Goal: Obtain resource: Obtain resource

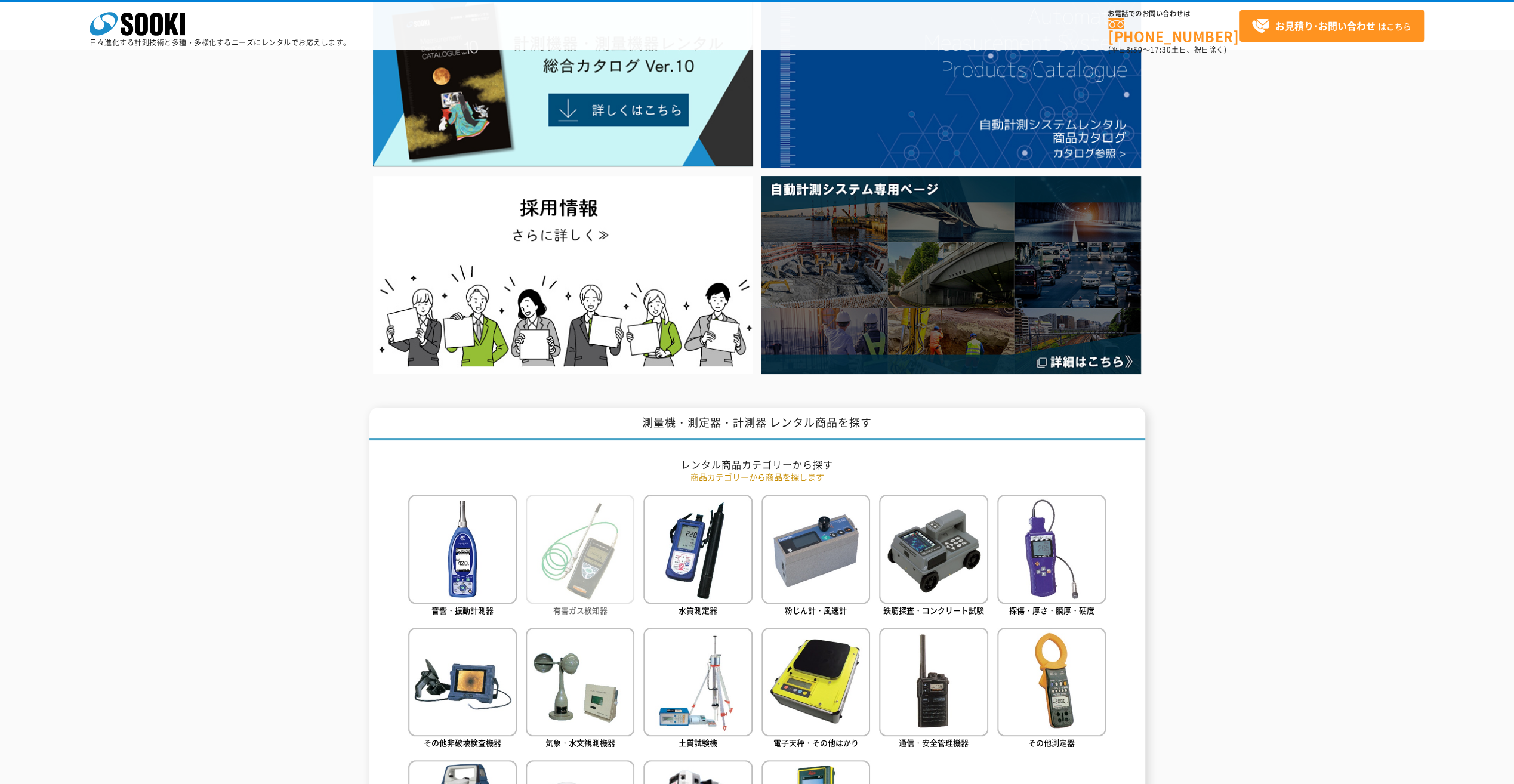
click at [578, 616] on link "有害ガス検知器" at bounding box center [579, 556] width 109 height 123
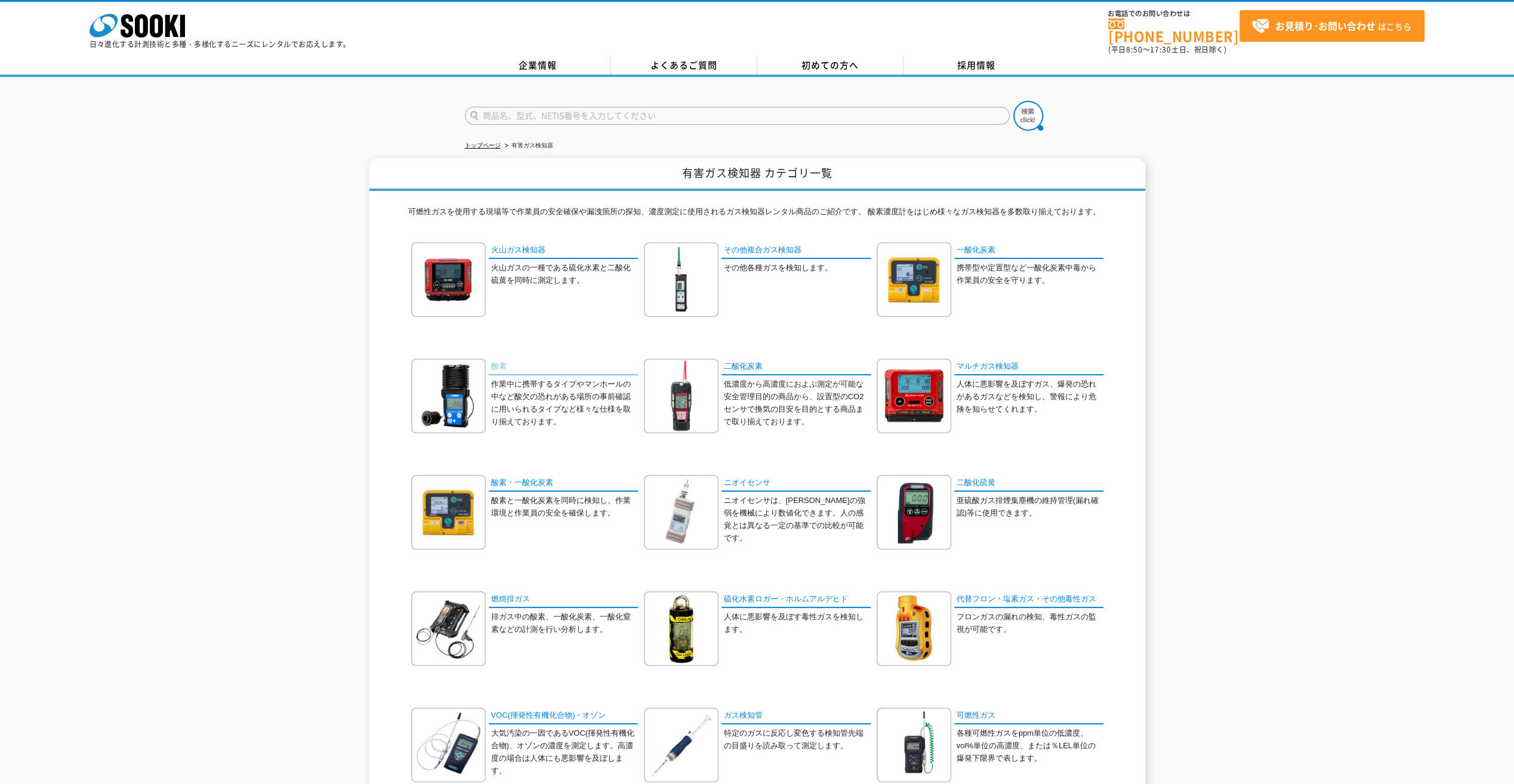
click at [502, 359] on link "酸素" at bounding box center [564, 367] width 149 height 17
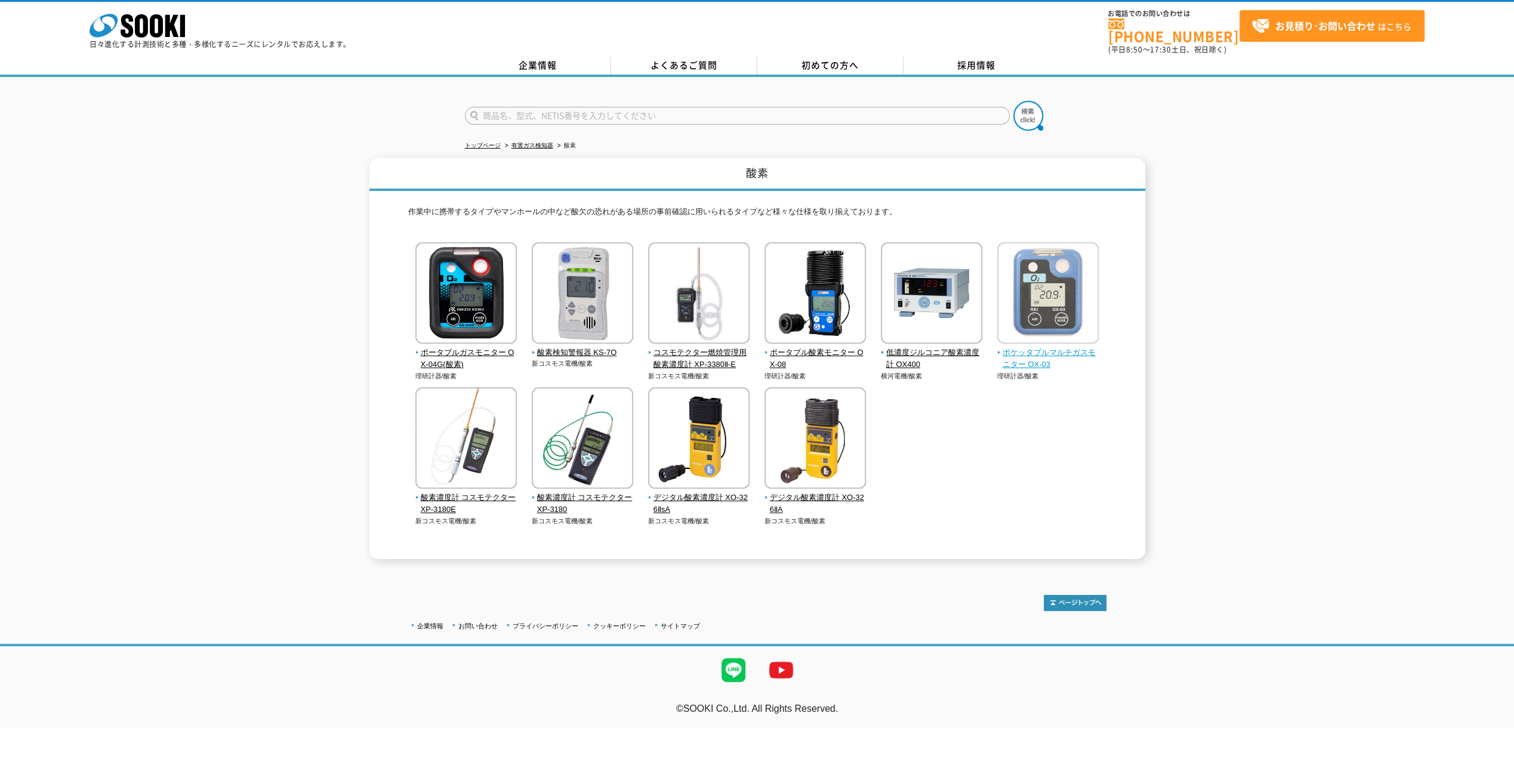
click at [1071, 348] on span "ポケッタブルマルチガスモニター OX-03" at bounding box center [1048, 359] width 102 height 25
